Goal: Task Accomplishment & Management: Manage account settings

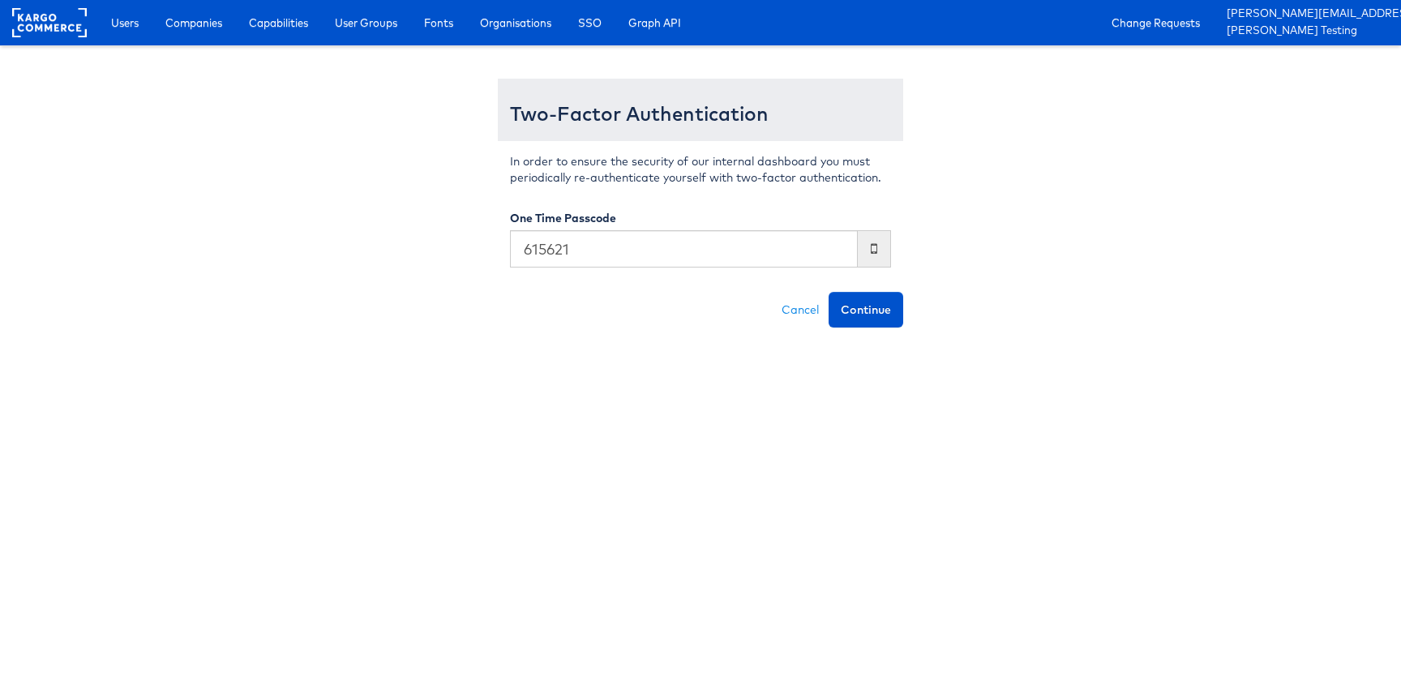
type input "615621"
click at [828, 292] on button "Continue" at bounding box center [865, 310] width 75 height 36
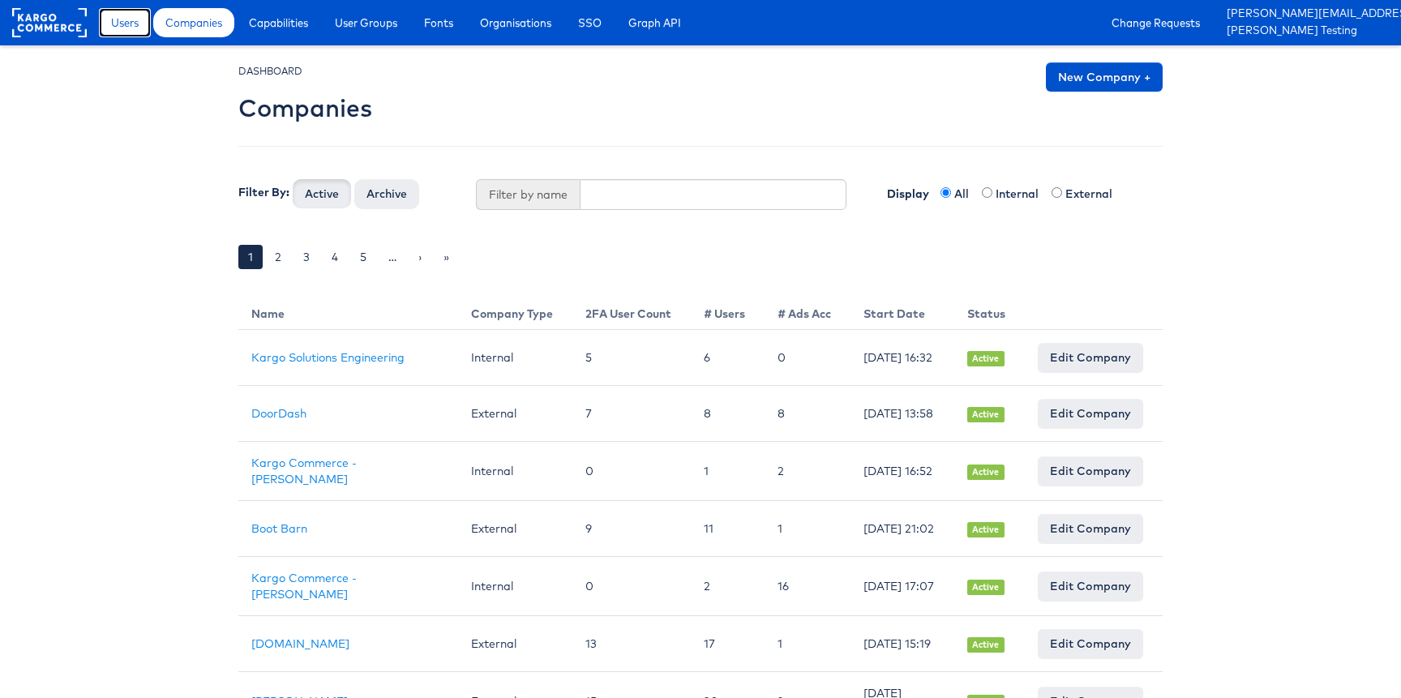
click at [122, 23] on span "Users" at bounding box center [125, 23] width 28 height 16
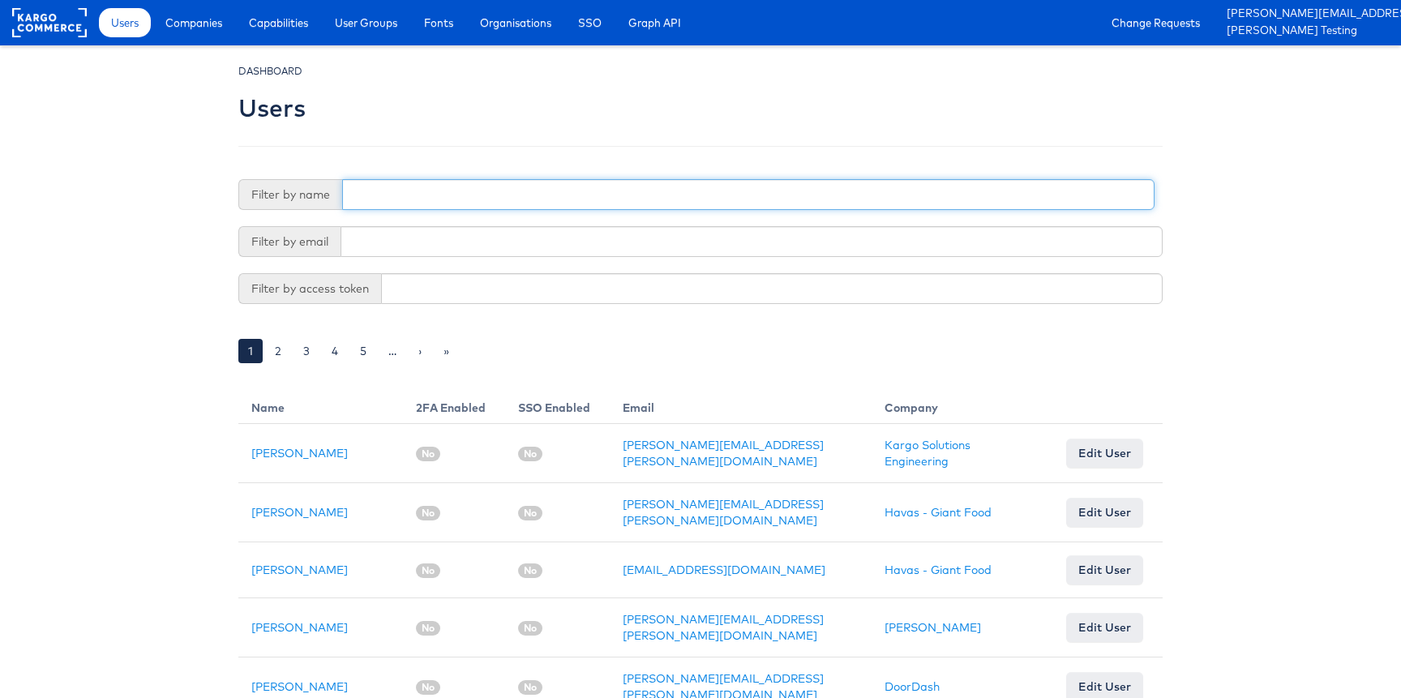
click at [386, 181] on input "text" at bounding box center [748, 194] width 812 height 31
type input "adte"
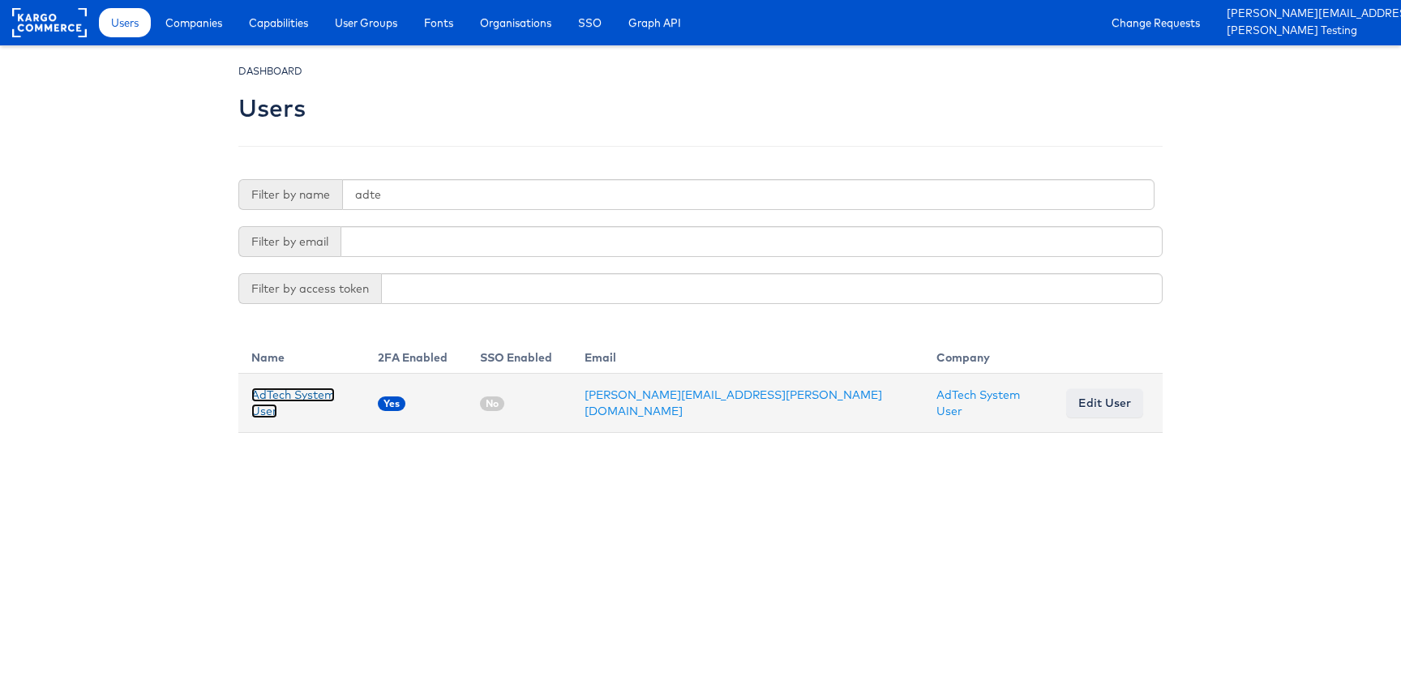
click at [335, 399] on link "AdTech System User" at bounding box center [292, 402] width 83 height 31
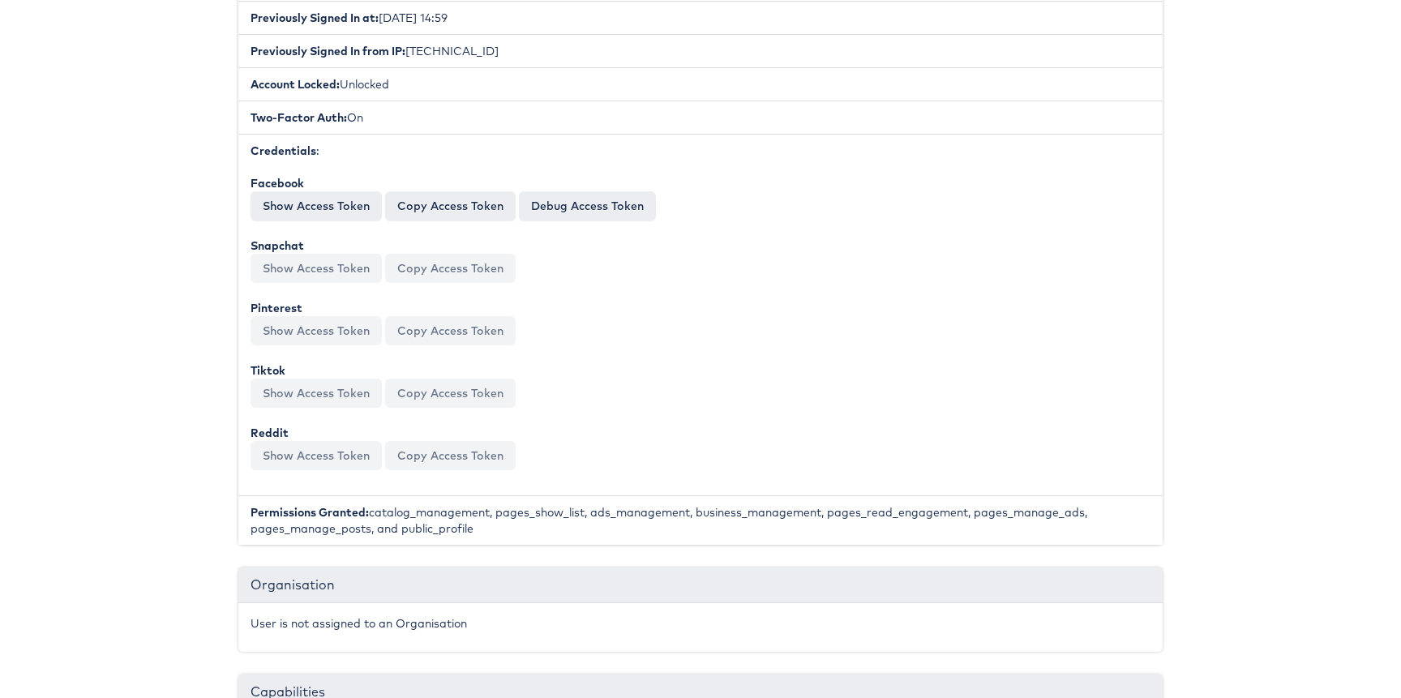
scroll to position [580, 0]
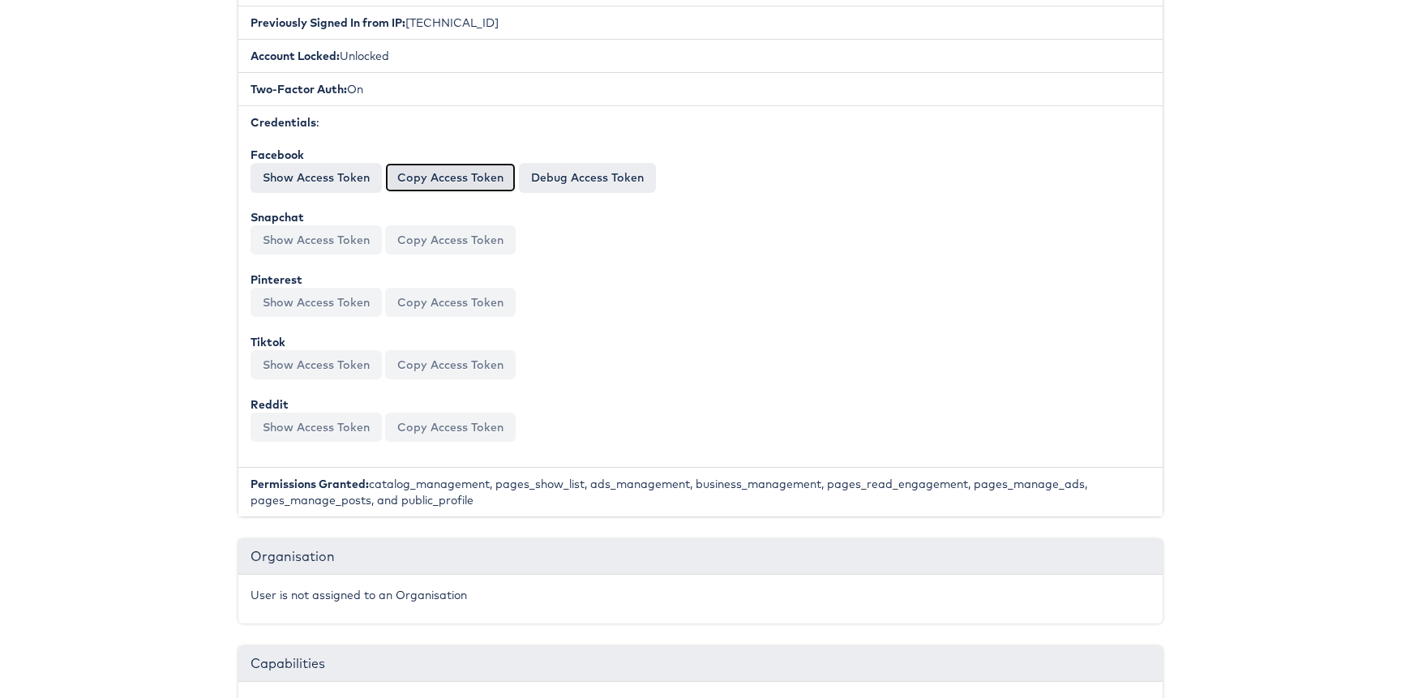
click at [438, 163] on button "Copy Access Token" at bounding box center [450, 177] width 130 height 29
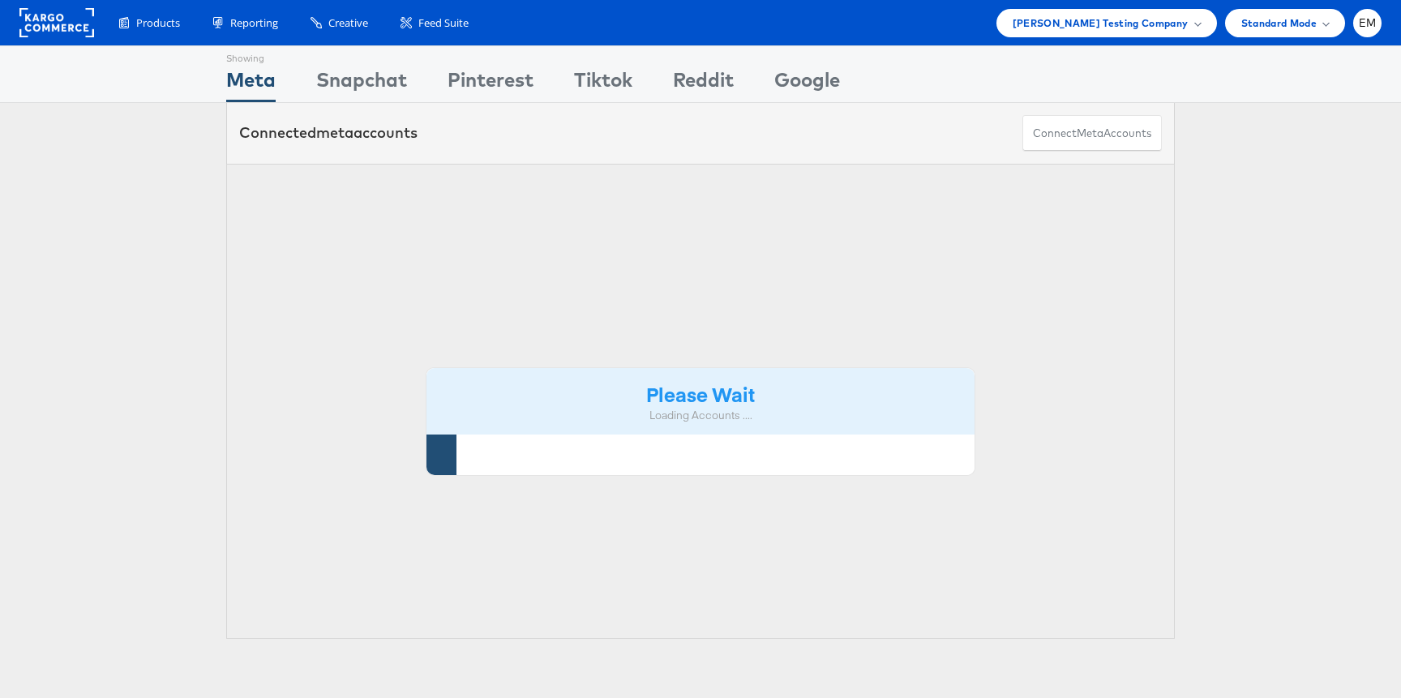
click at [1080, 24] on span "[PERSON_NAME] Testing Company" at bounding box center [1100, 23] width 176 height 17
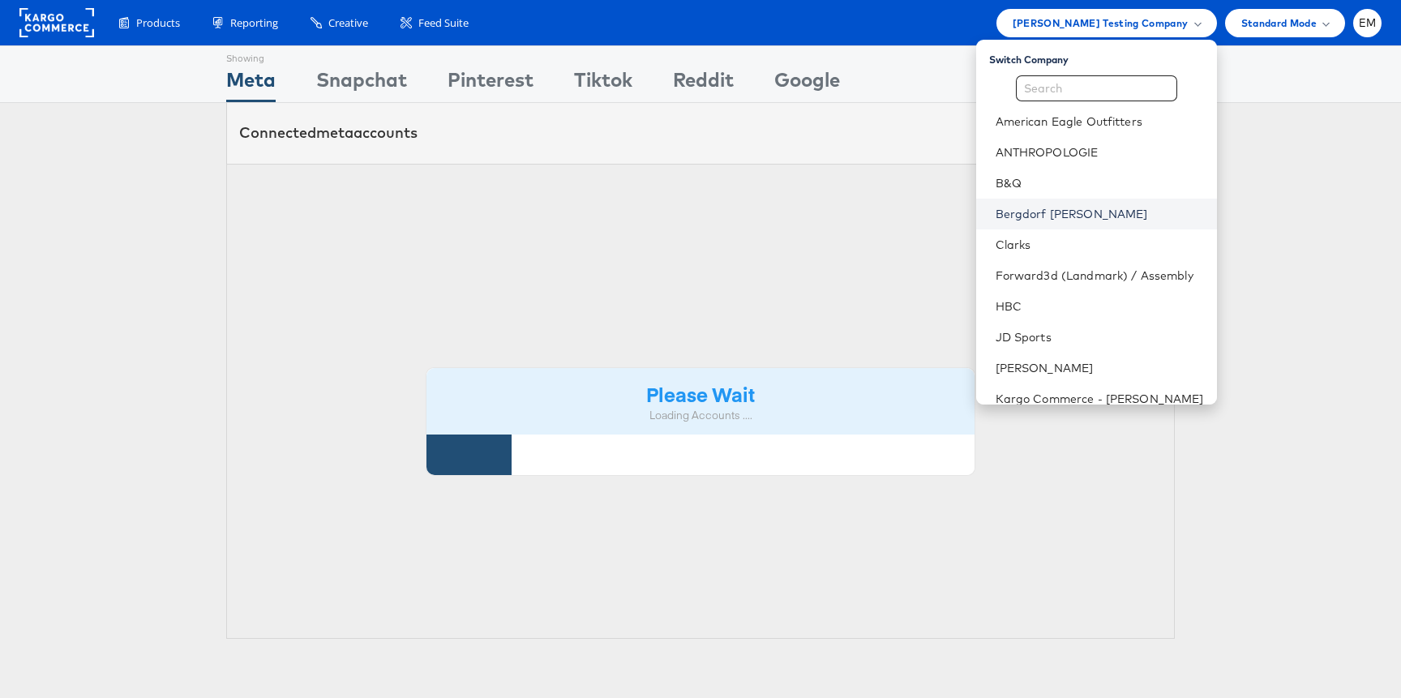
scroll to position [379, 0]
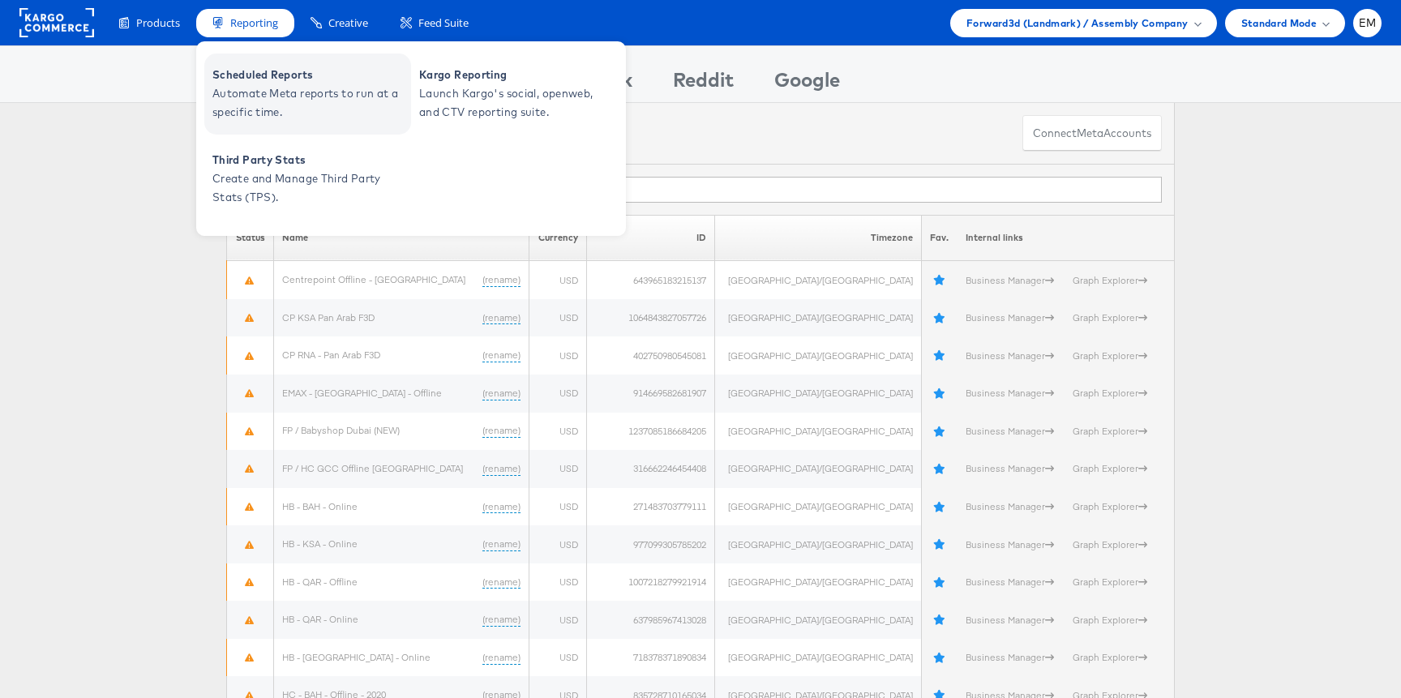
click at [267, 110] on span "Automate Meta reports to run at a specific time." at bounding box center [309, 102] width 195 height 37
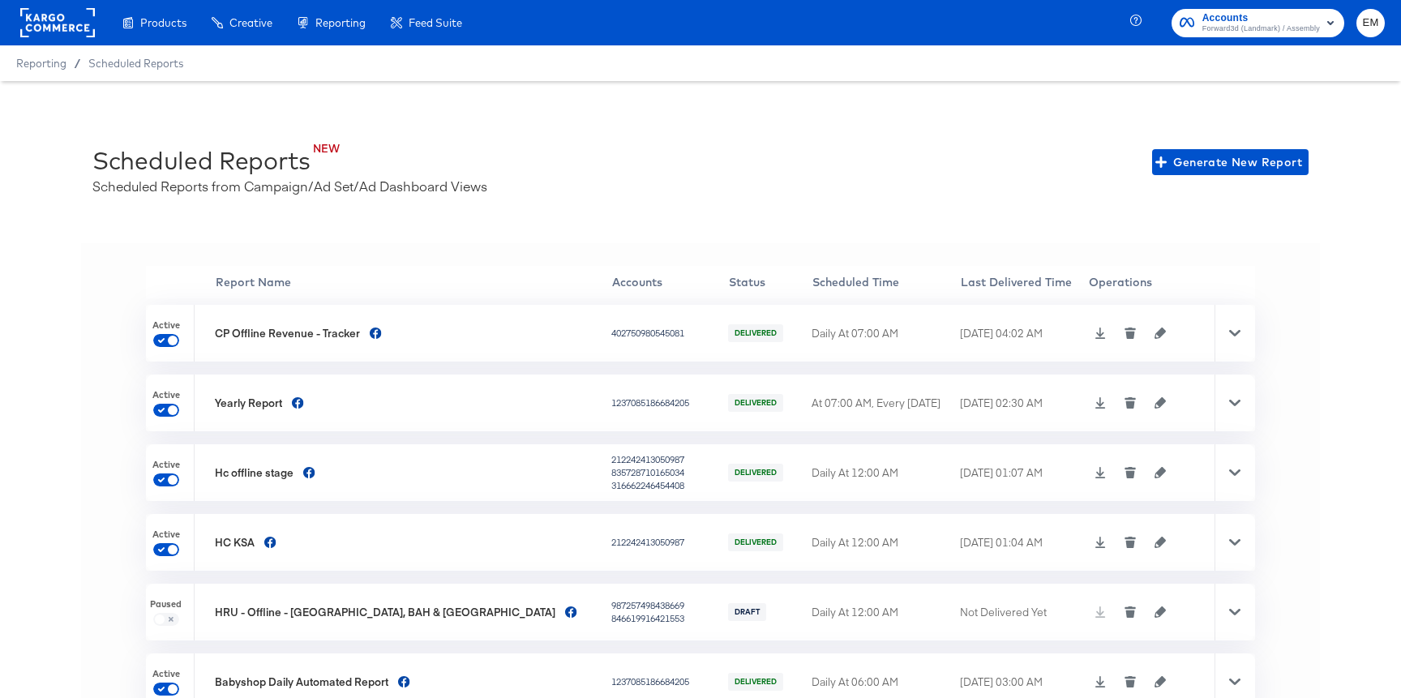
scroll to position [36, 0]
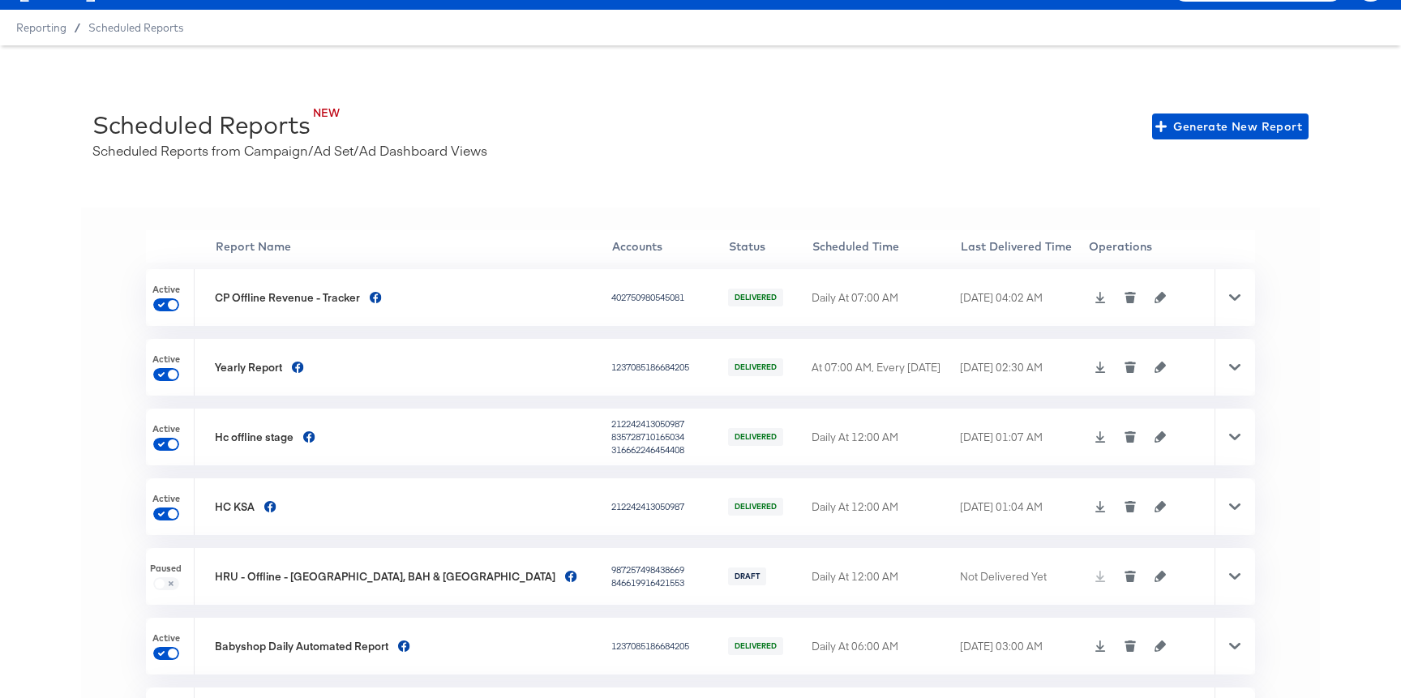
click at [1230, 654] on div at bounding box center [1234, 646] width 41 height 57
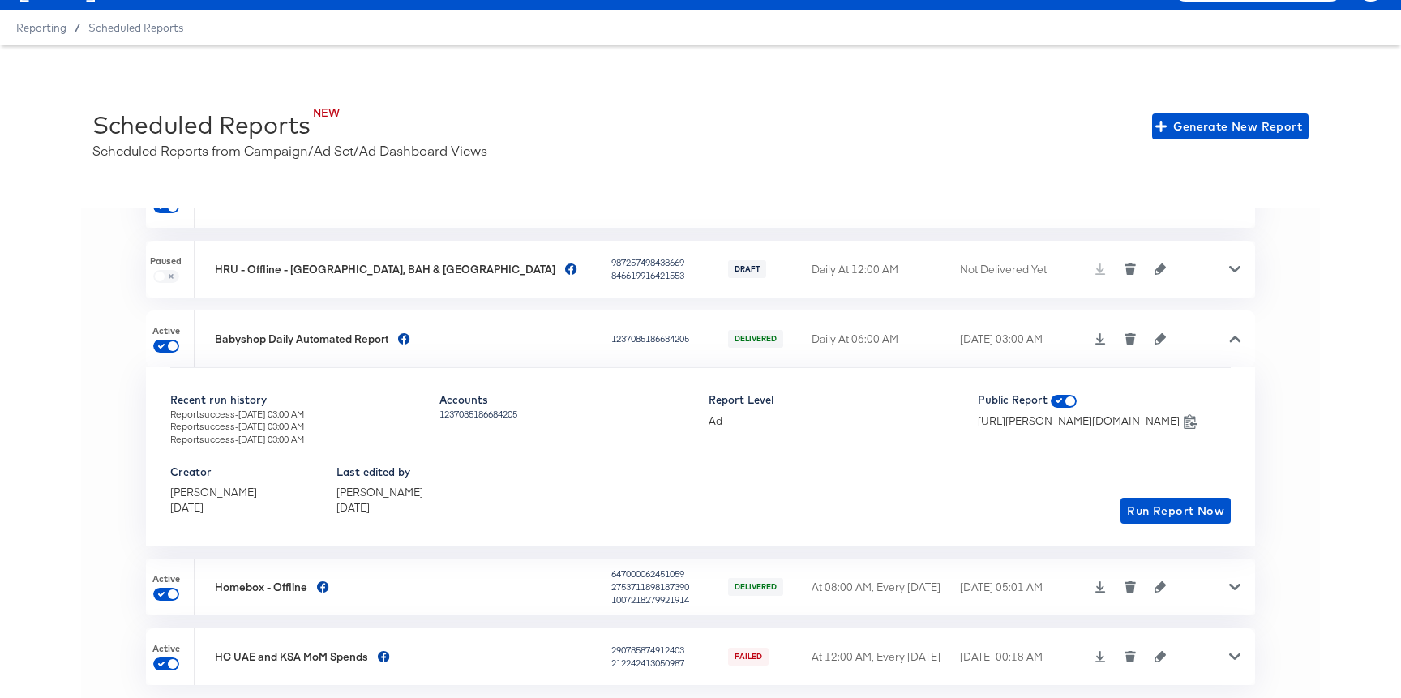
scroll to position [323, 0]
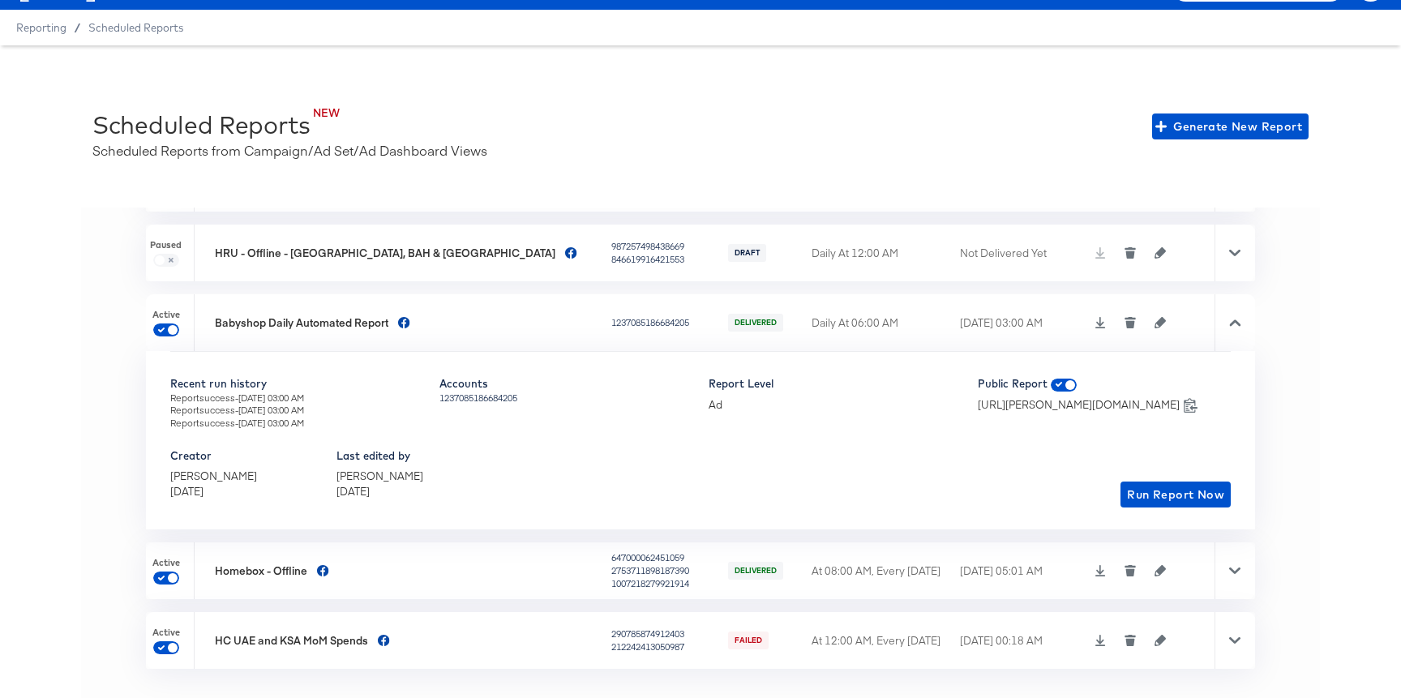
click at [1154, 325] on icon "button" at bounding box center [1159, 322] width 11 height 11
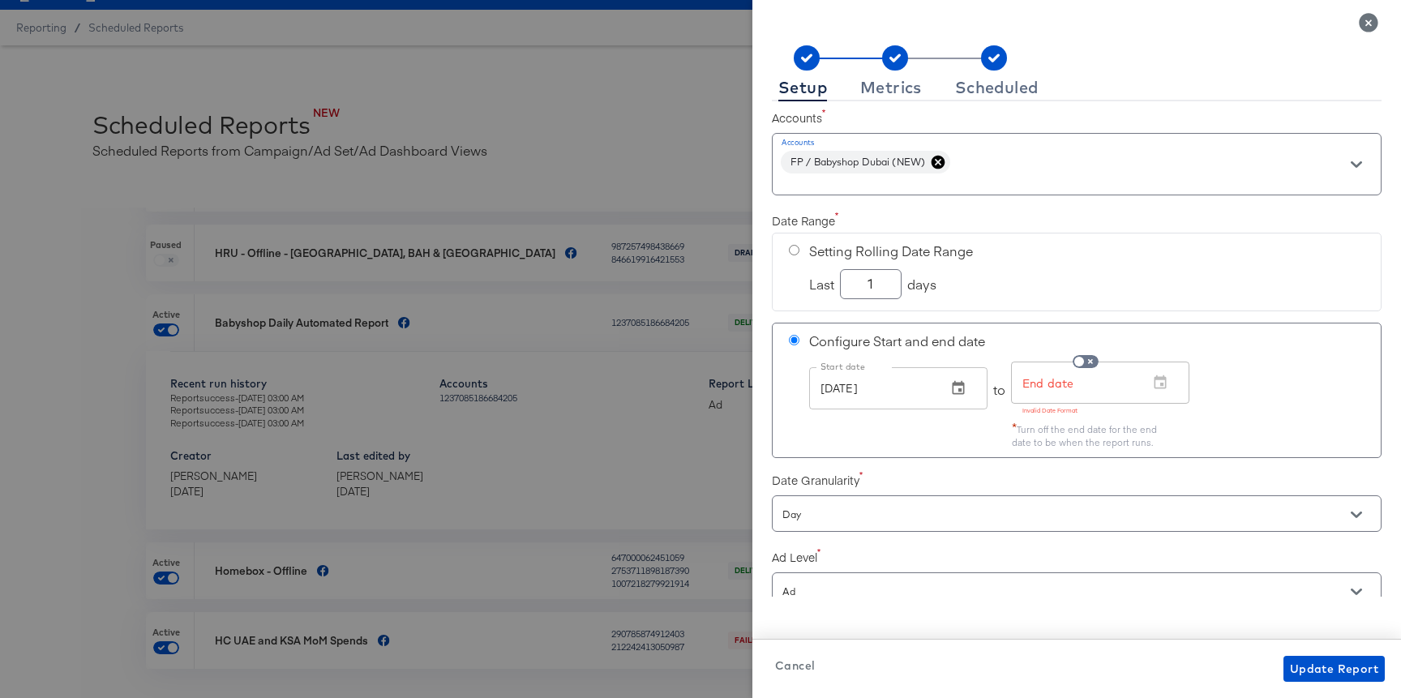
click at [803, 665] on span "Cancel" at bounding box center [795, 666] width 40 height 20
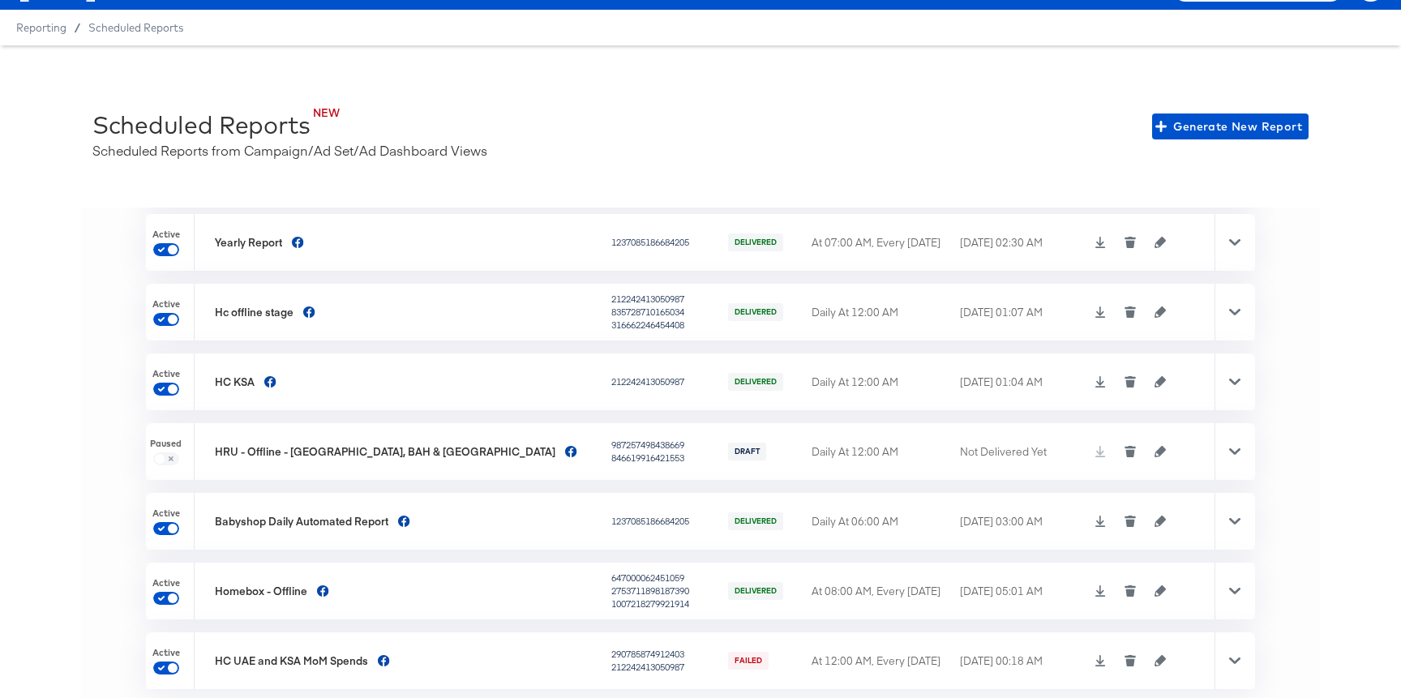
scroll to position [138, 0]
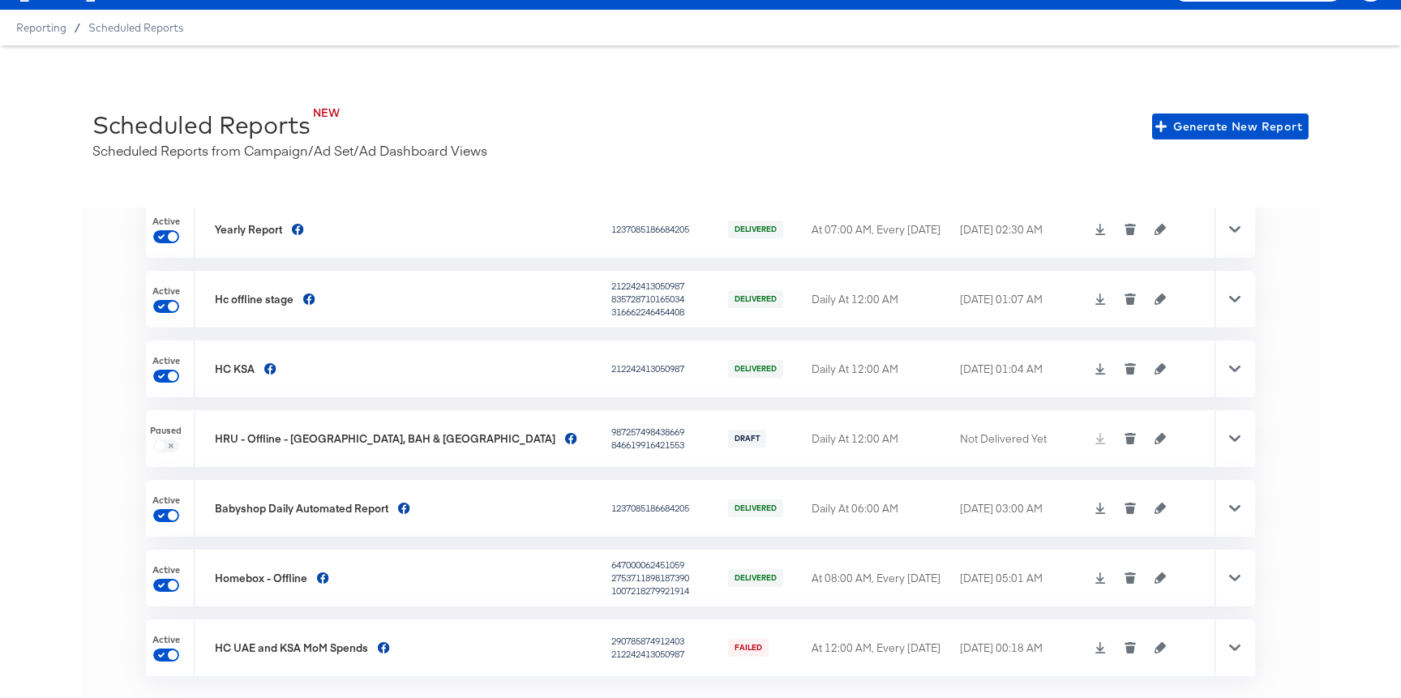
click at [286, 519] on td "Babyshop Daily Automated Report" at bounding box center [413, 508] width 396 height 57
click at [1233, 500] on div at bounding box center [1234, 508] width 41 height 57
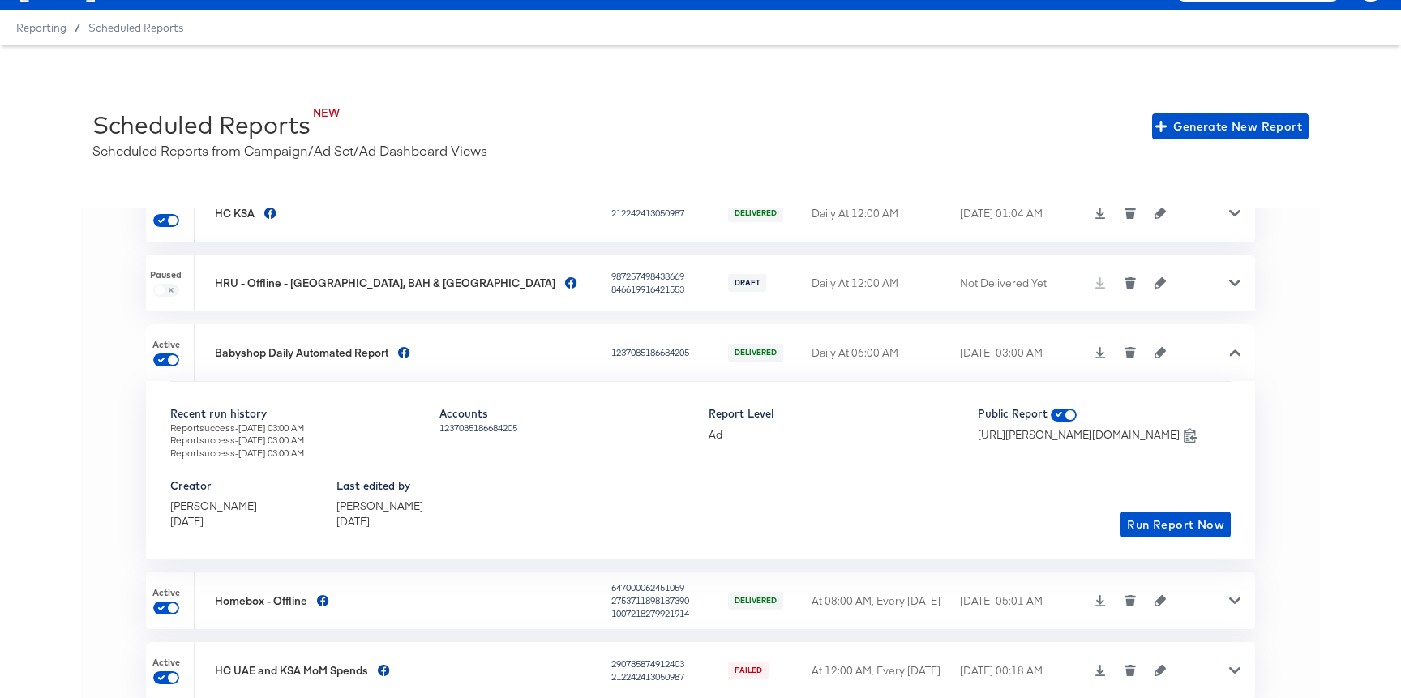
scroll to position [296, 0]
click at [1160, 351] on icon "button" at bounding box center [1159, 349] width 11 height 11
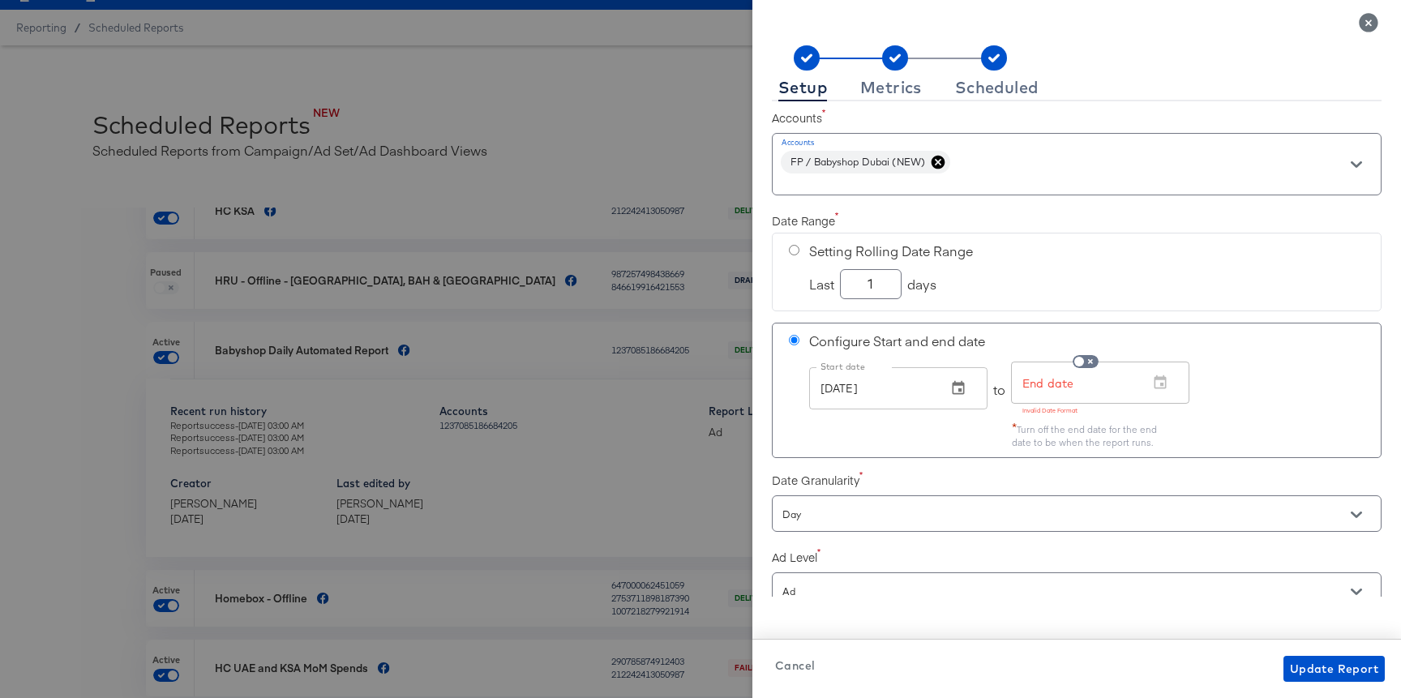
click at [799, 665] on span "Cancel" at bounding box center [795, 666] width 40 height 20
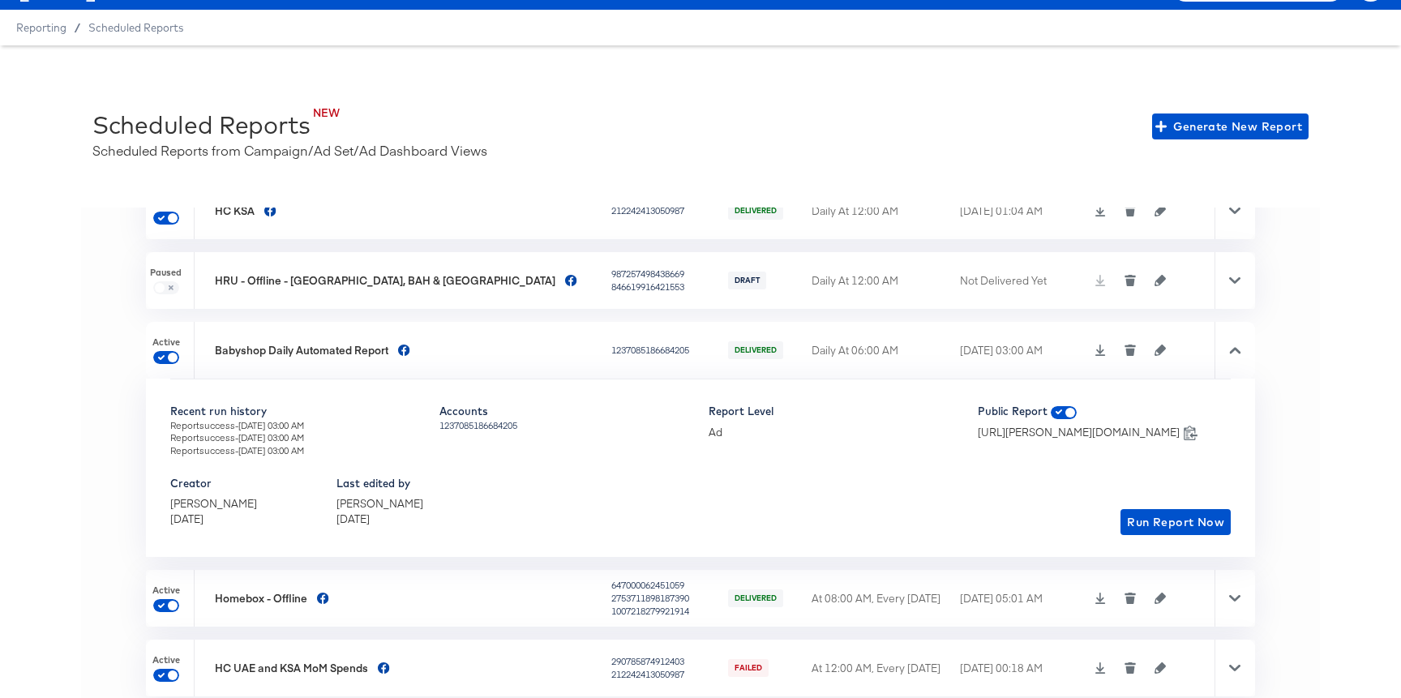
click at [1238, 353] on icon at bounding box center [1234, 349] width 11 height 11
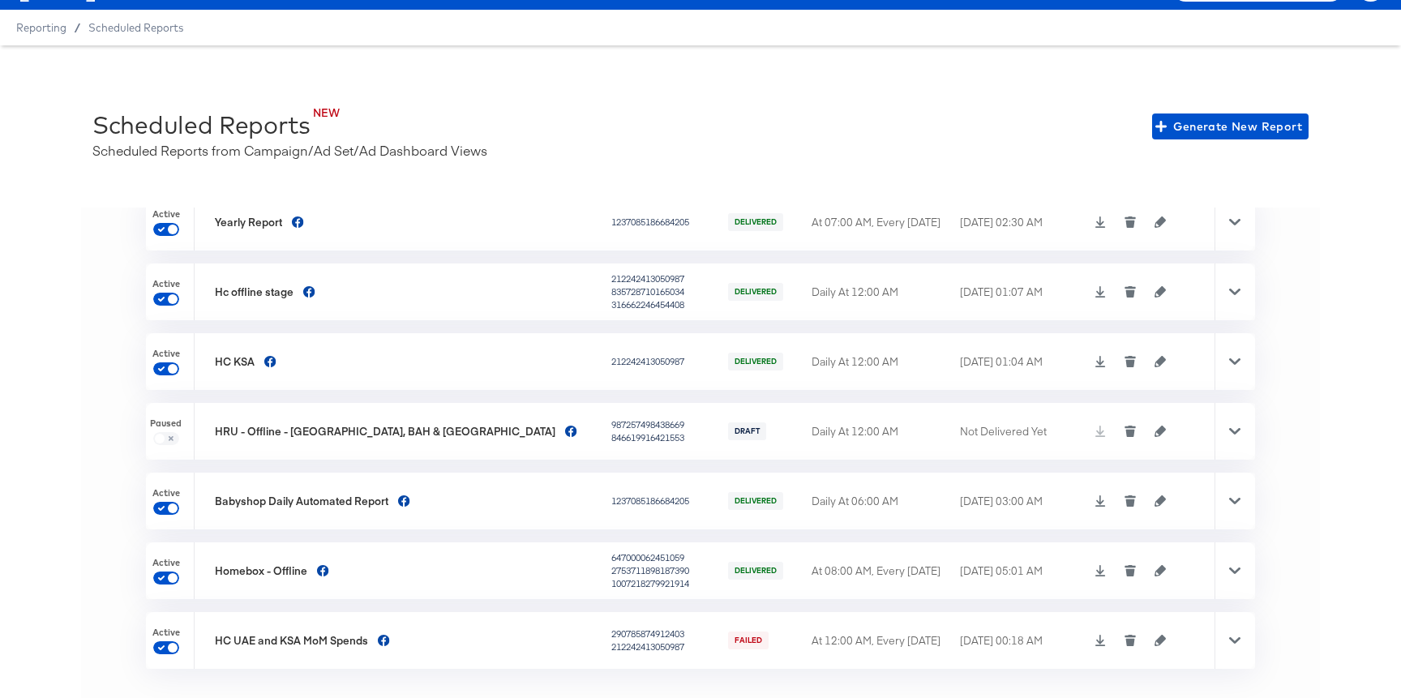
scroll to position [145, 0]
click at [1249, 643] on div at bounding box center [1234, 640] width 41 height 57
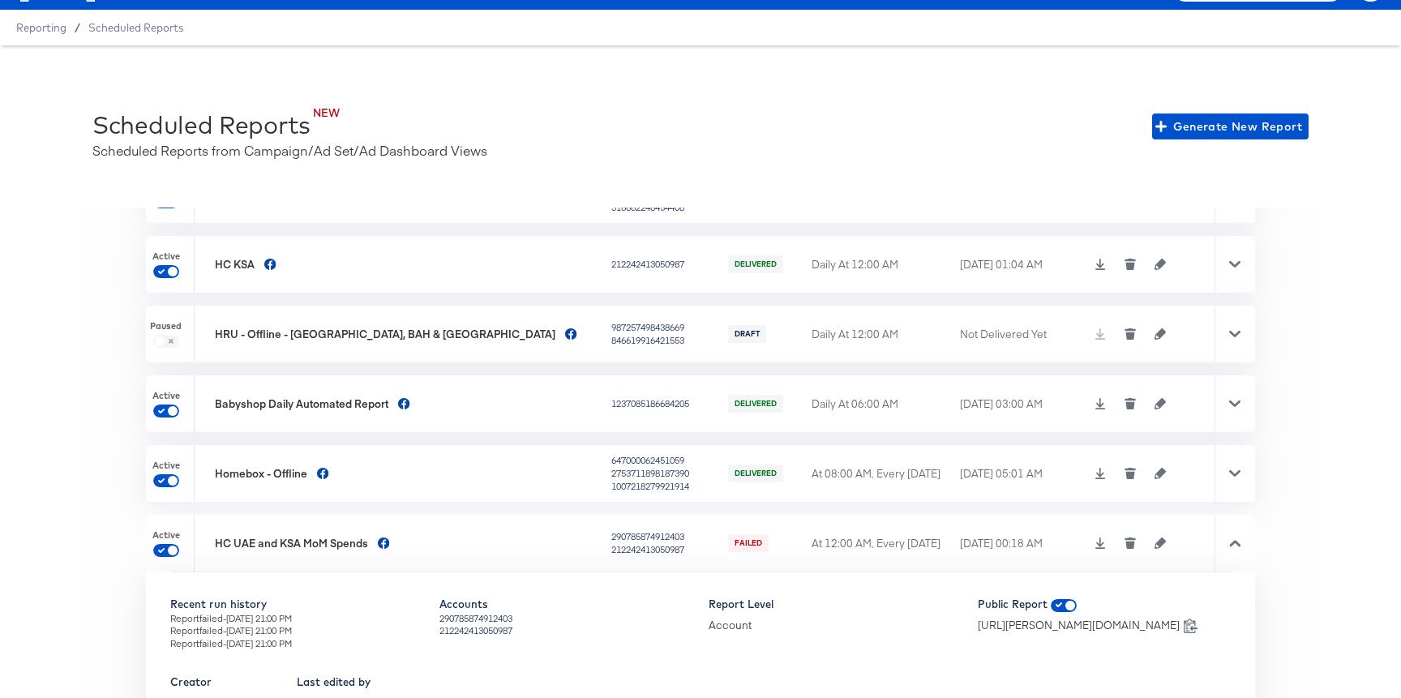
scroll to position [296, 0]
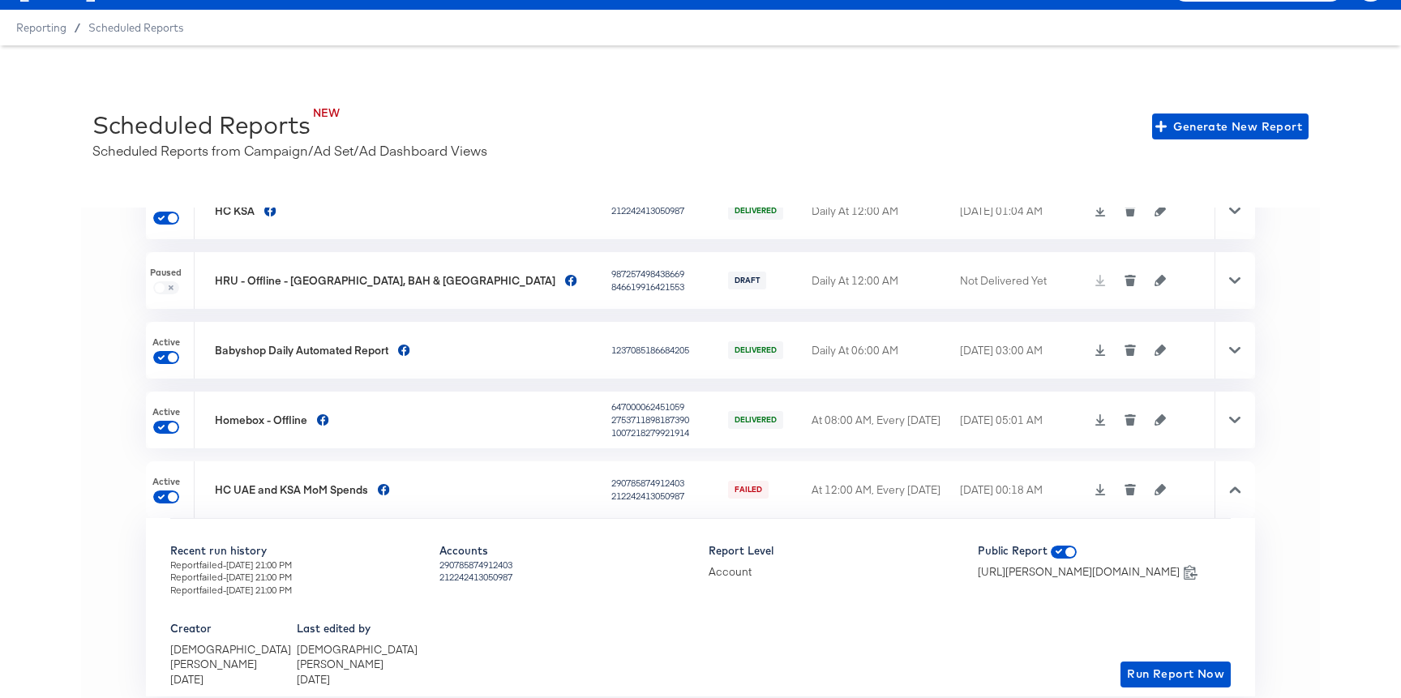
click at [1152, 500] on td at bounding box center [1151, 489] width 126 height 57
click at [1155, 492] on icon "button" at bounding box center [1159, 489] width 11 height 11
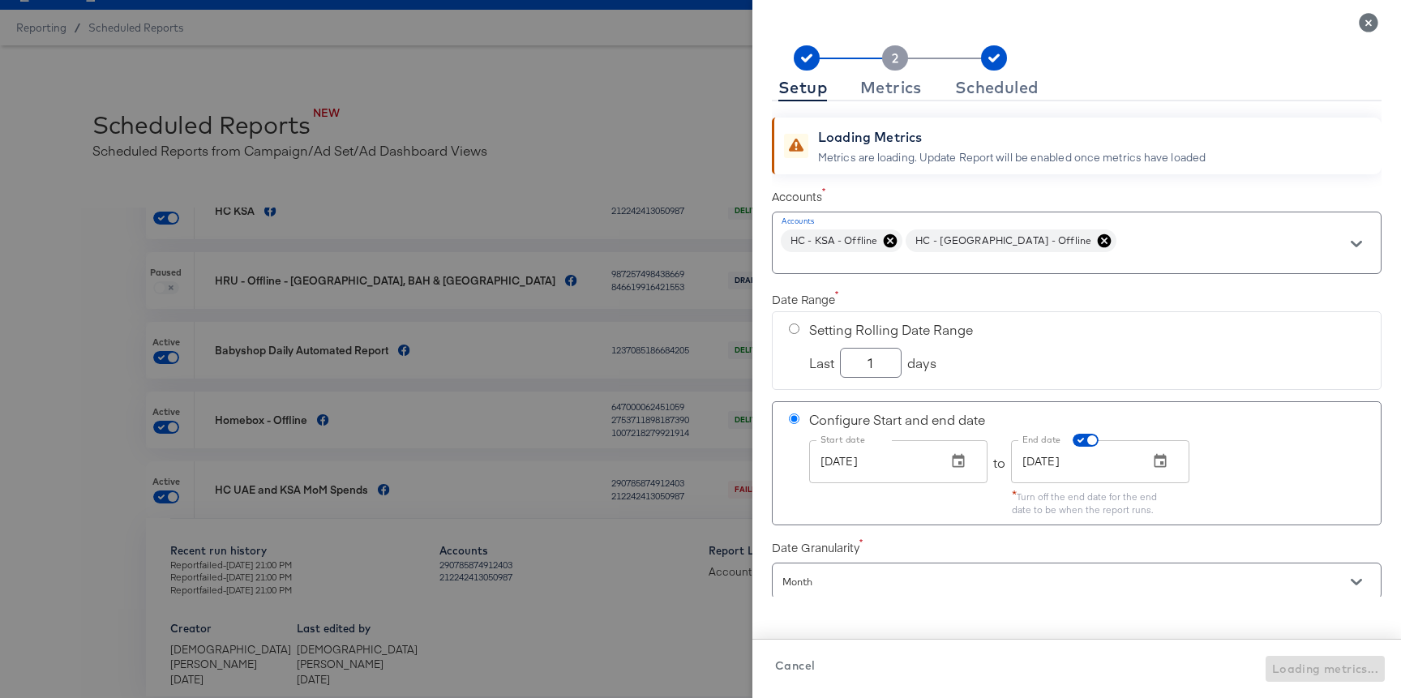
checkbox input "true"
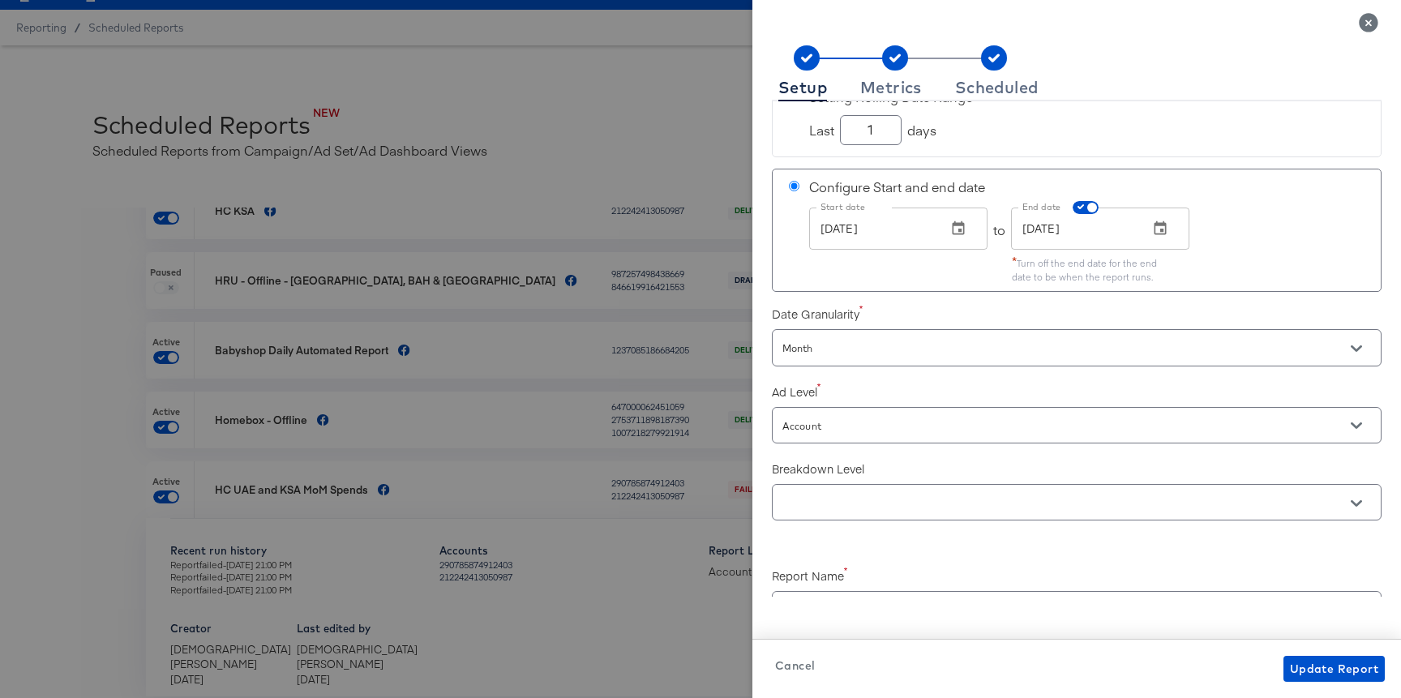
scroll to position [294, 0]
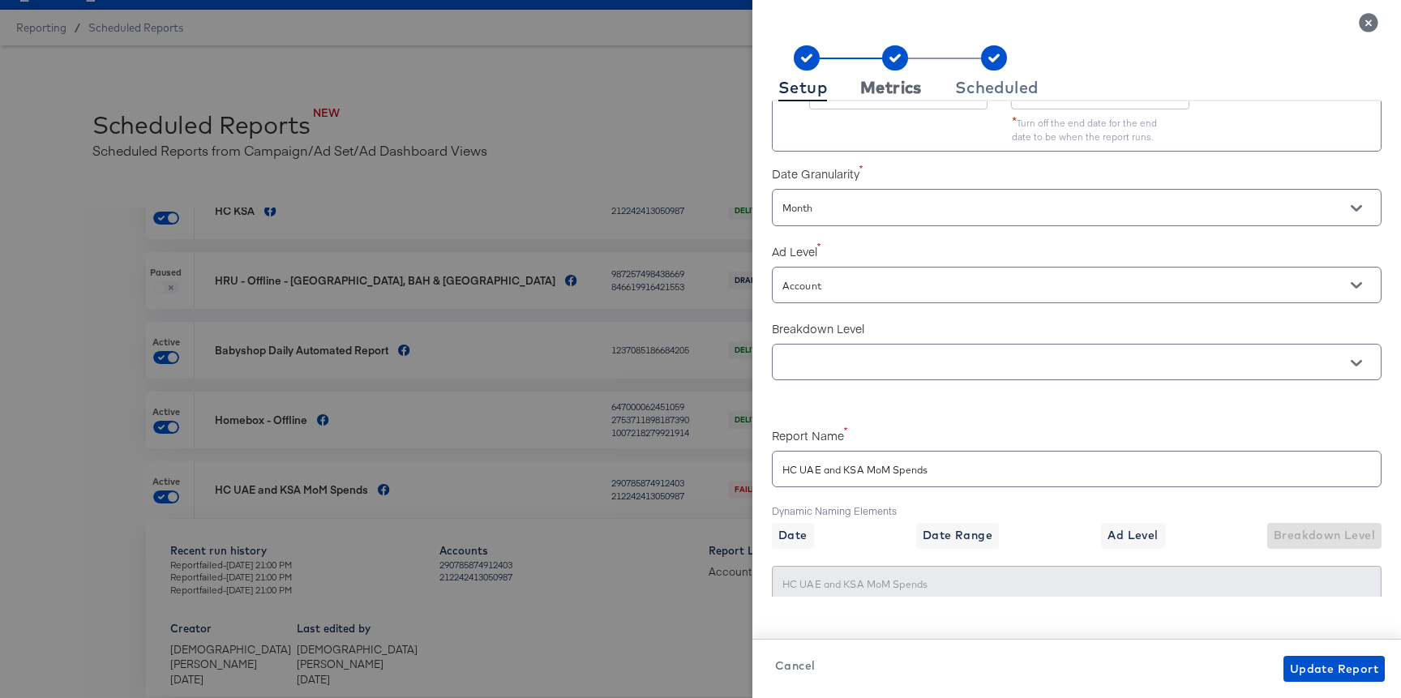
click at [892, 86] on div "Metrics" at bounding box center [891, 87] width 62 height 13
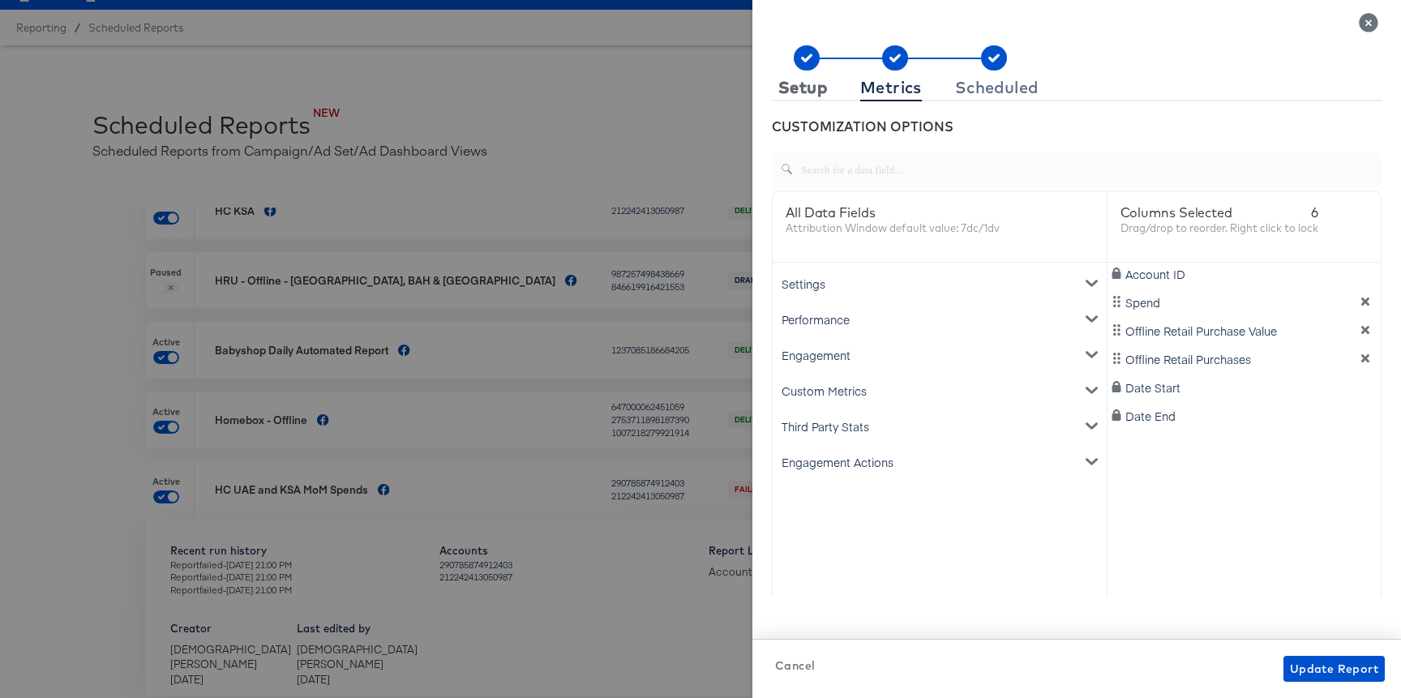
click at [820, 81] on div "Setup" at bounding box center [802, 87] width 49 height 13
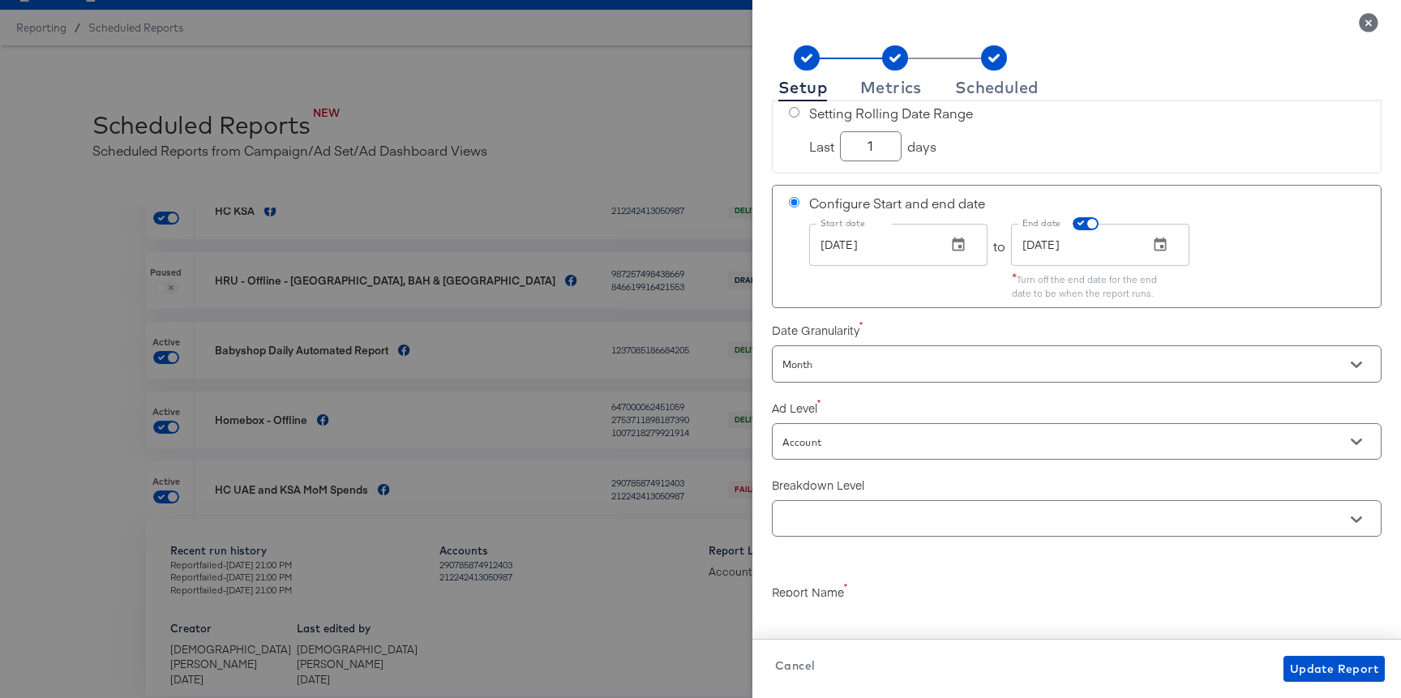
scroll to position [204, 0]
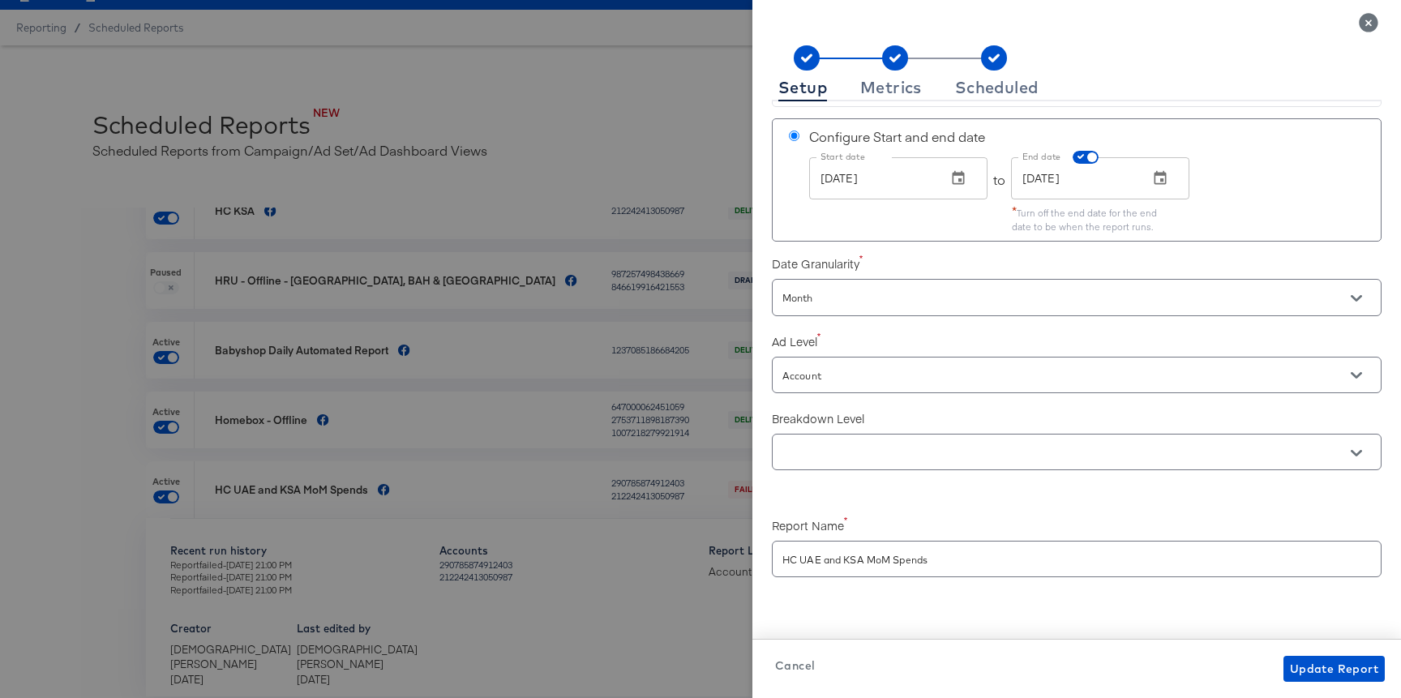
click at [795, 660] on span "Cancel" at bounding box center [795, 666] width 40 height 20
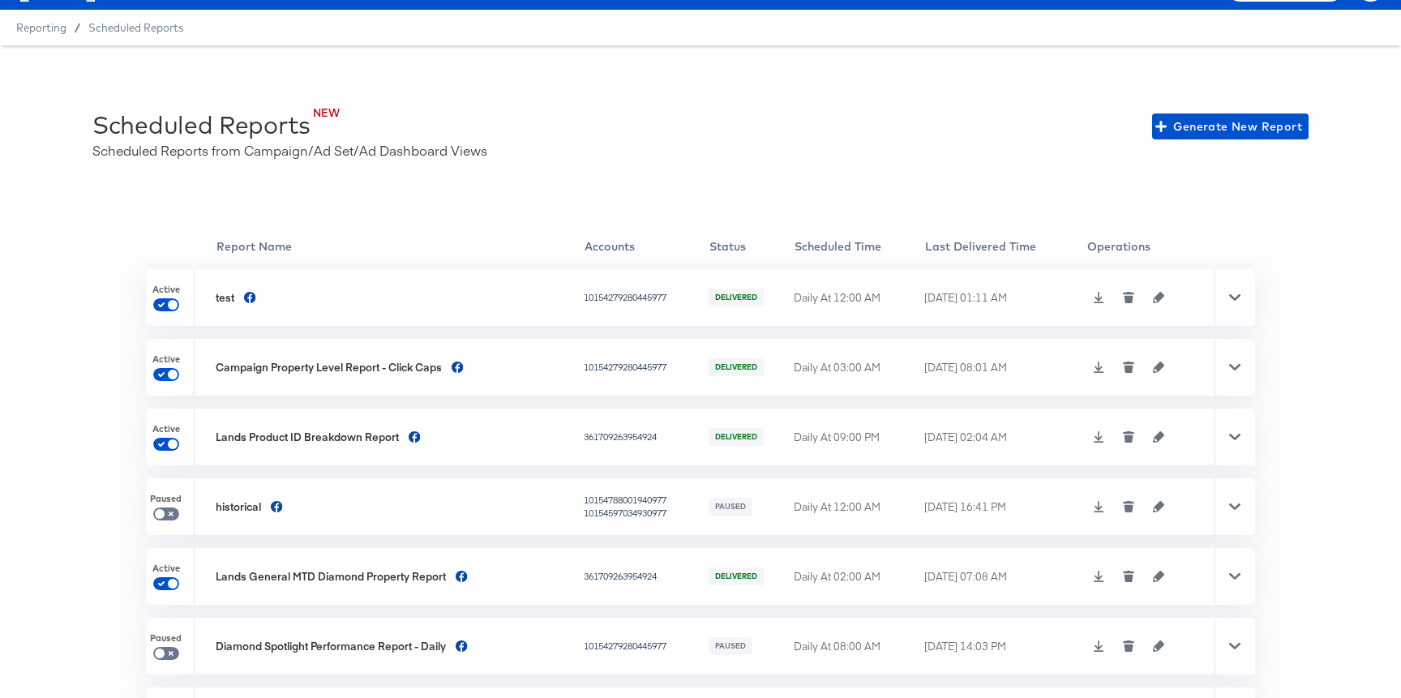
scroll to position [83, 0]
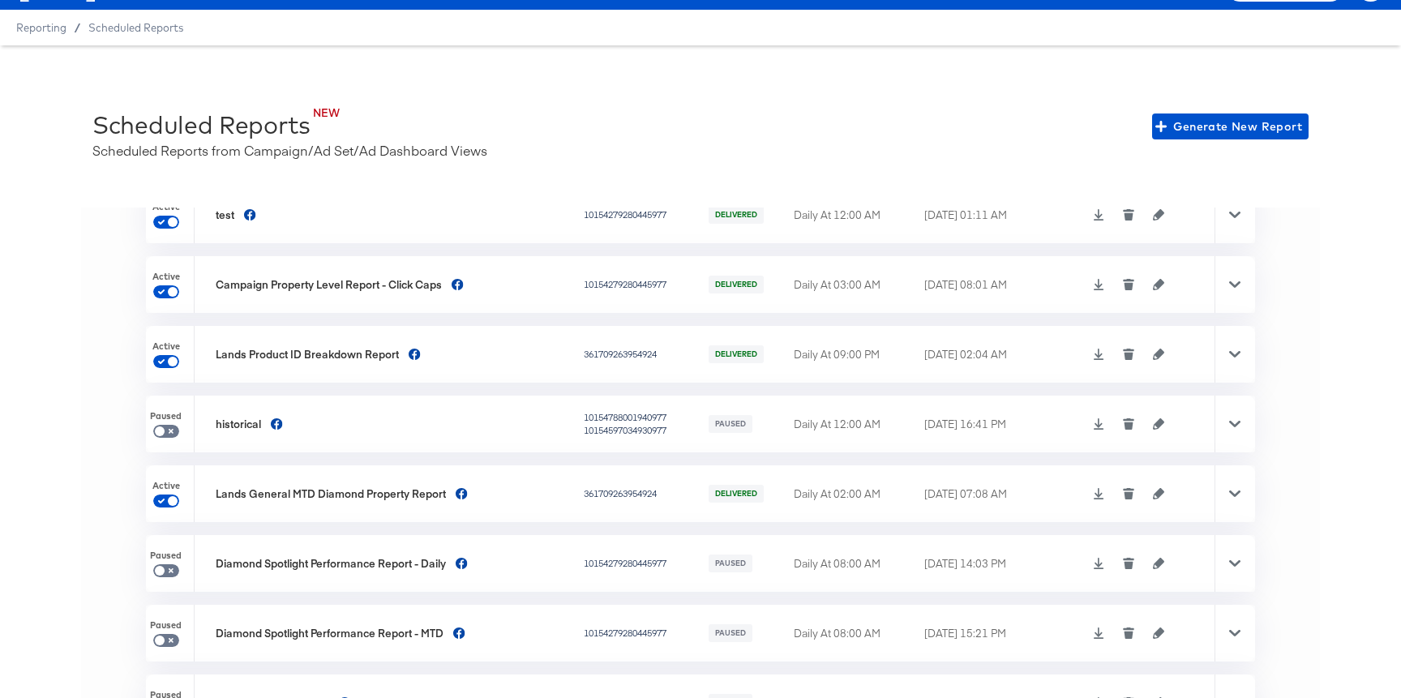
checkbox input "true"
checkbox input "false"
checkbox input "true"
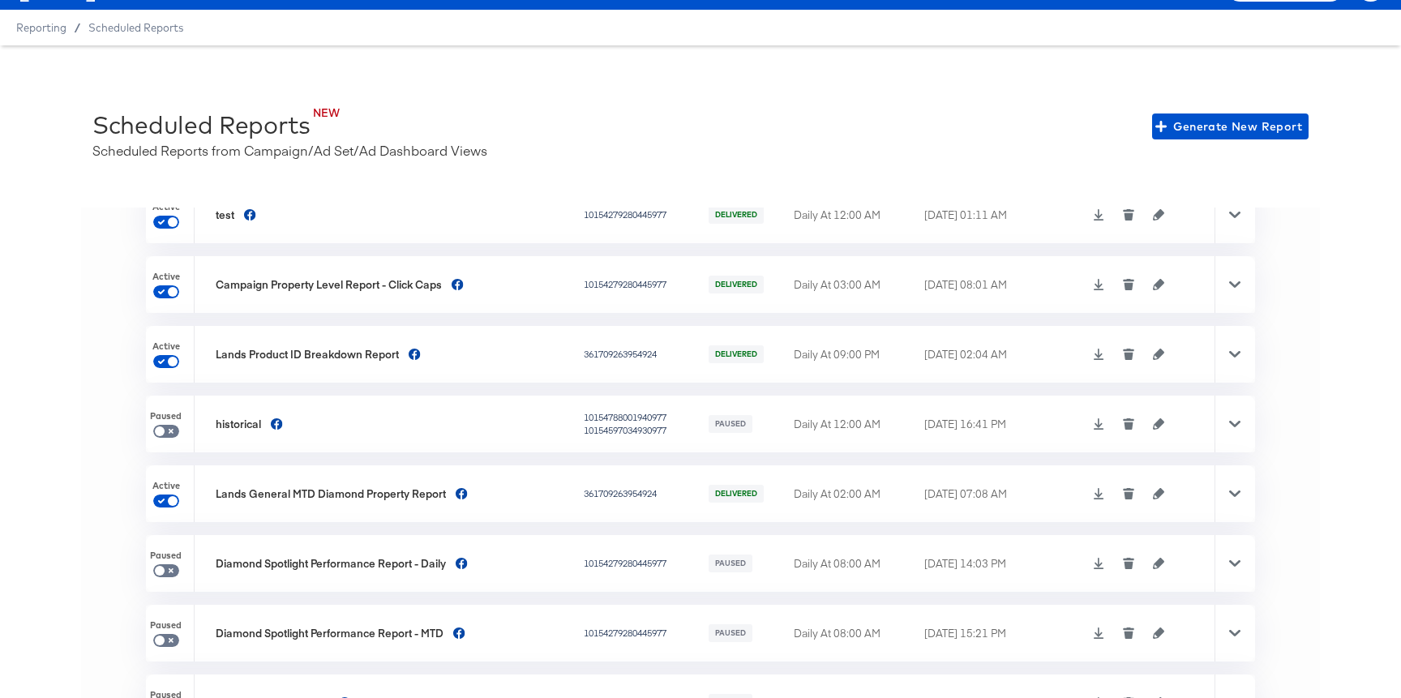
checkbox input "true"
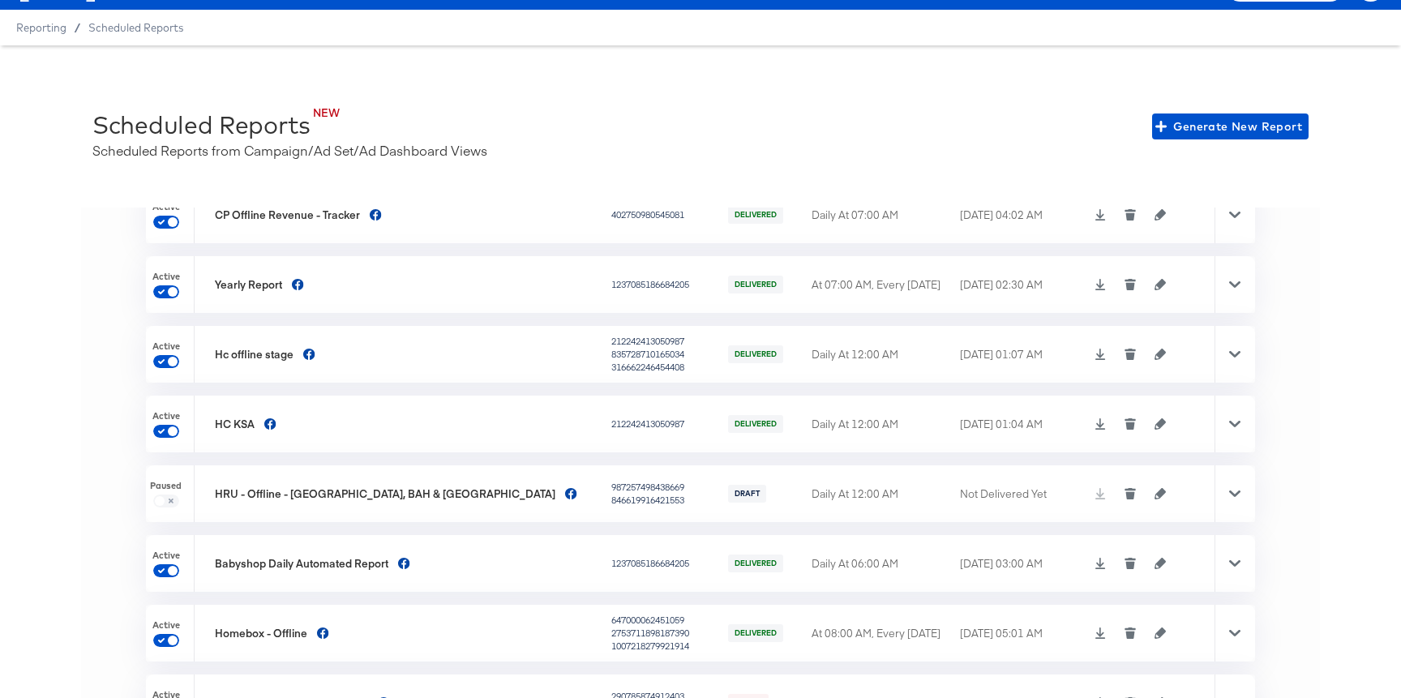
scroll to position [0, 0]
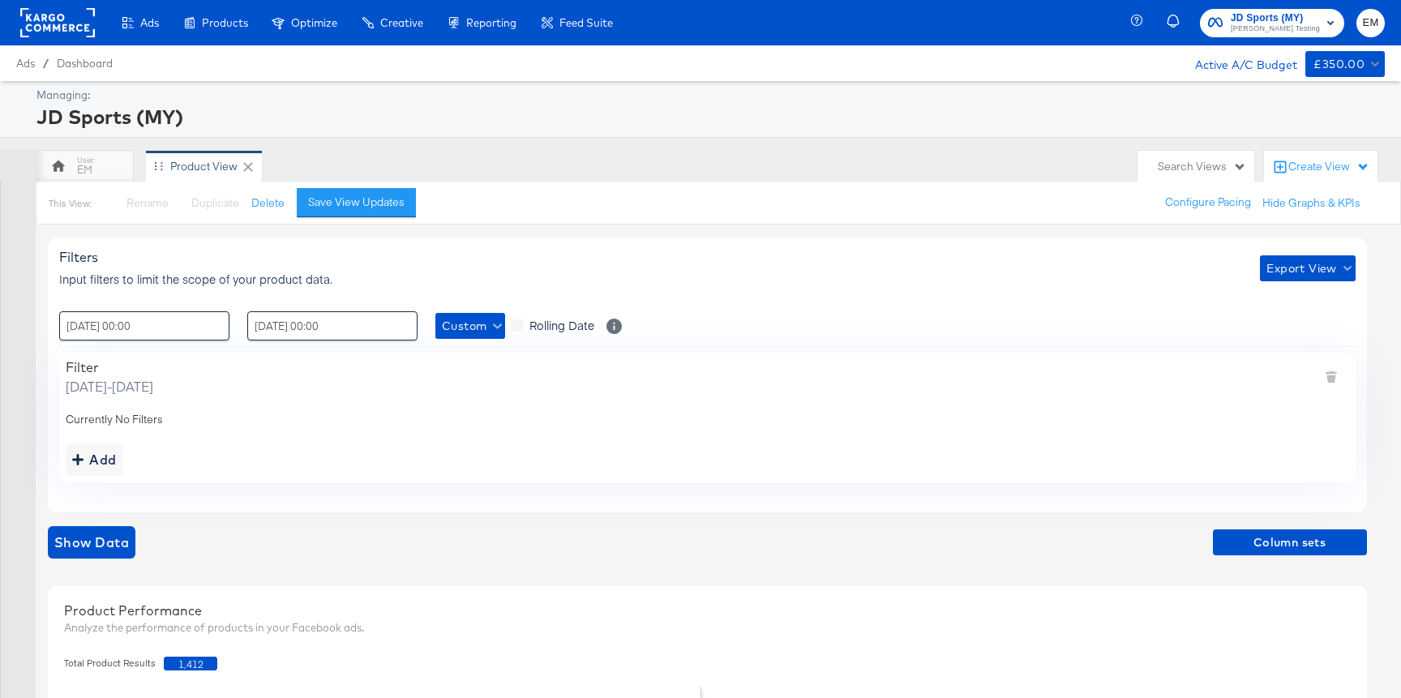
scroll to position [416, 0]
